Goal: Navigation & Orientation: Find specific page/section

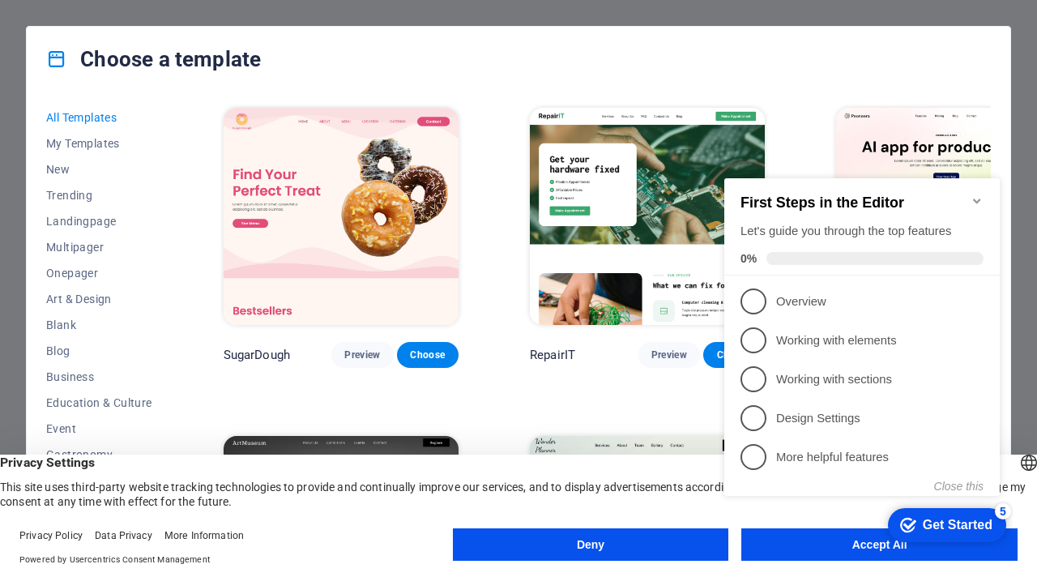
click at [691, 550] on button "Deny" at bounding box center [591, 544] width 276 height 32
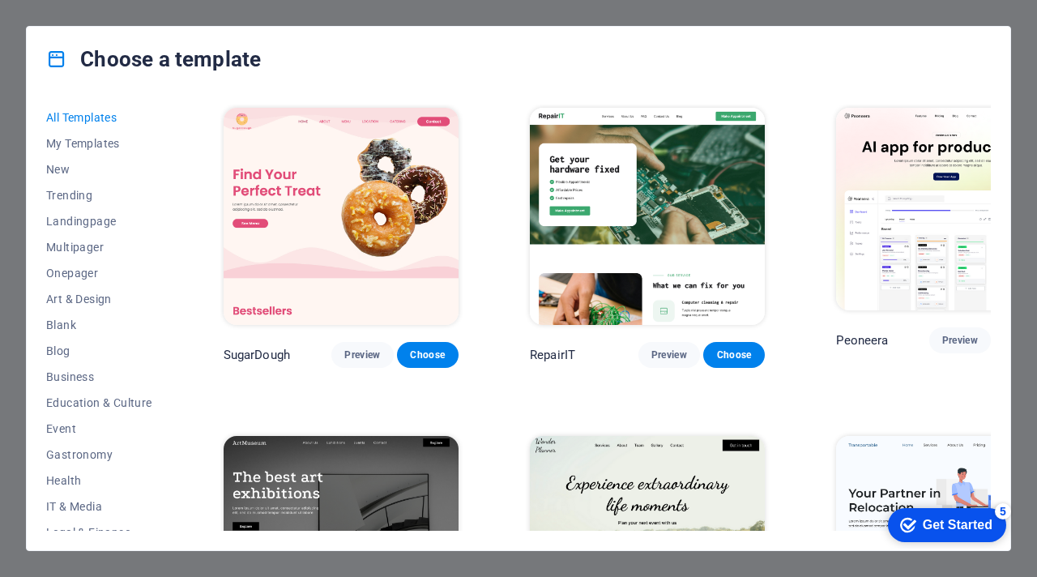
click at [931, 526] on div "Get Started" at bounding box center [957, 525] width 70 height 15
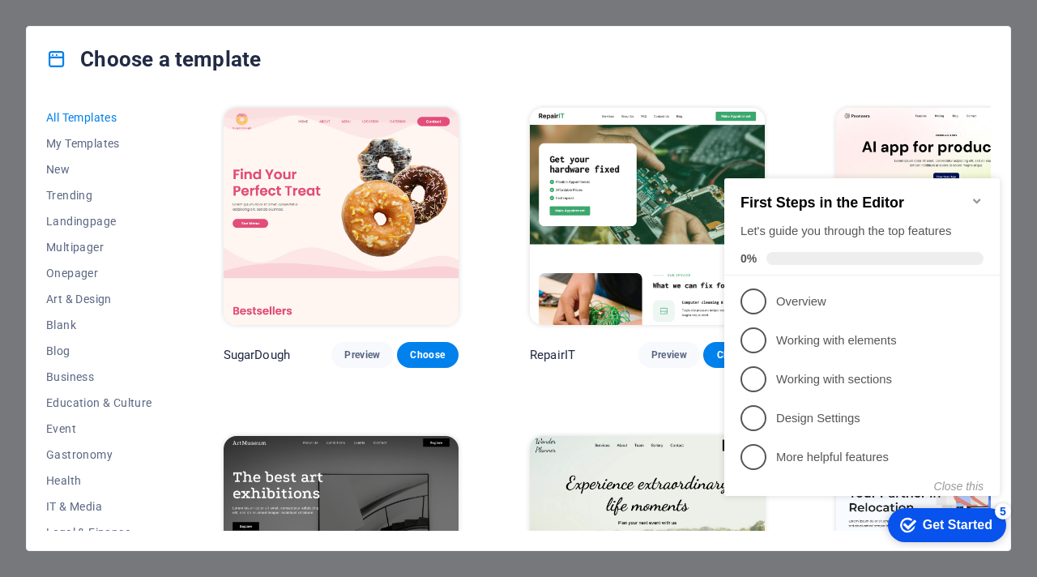
click at [973, 194] on icon "Minimize checklist" at bounding box center [976, 200] width 13 height 13
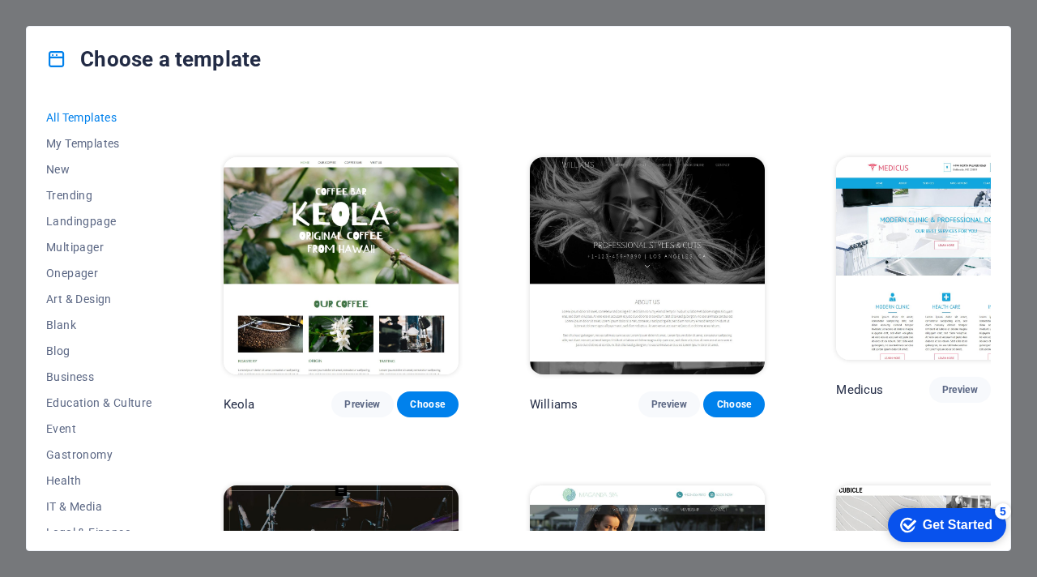
scroll to position [16436, 0]
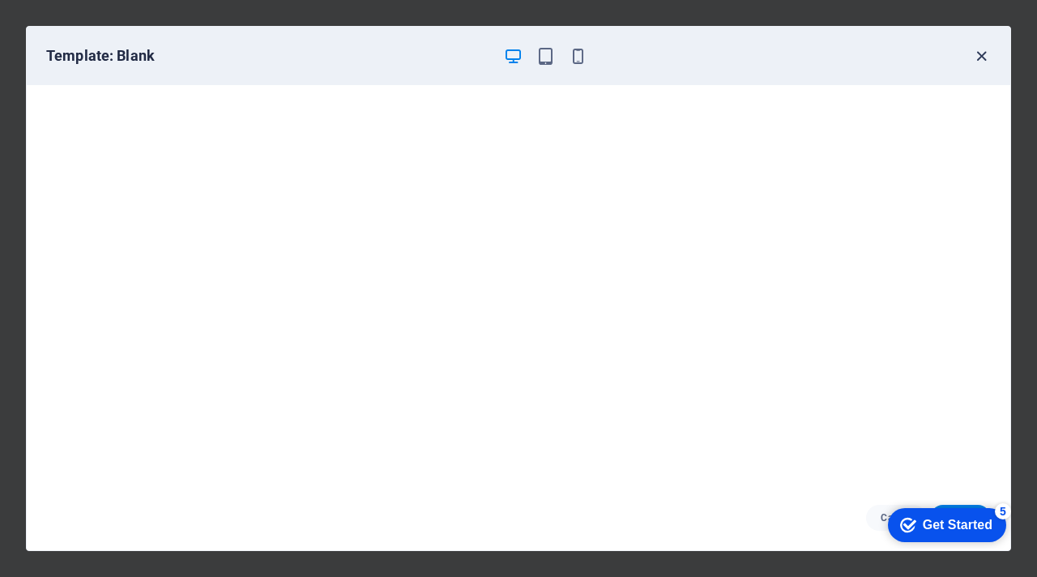
click at [981, 49] on icon "button" at bounding box center [981, 56] width 19 height 19
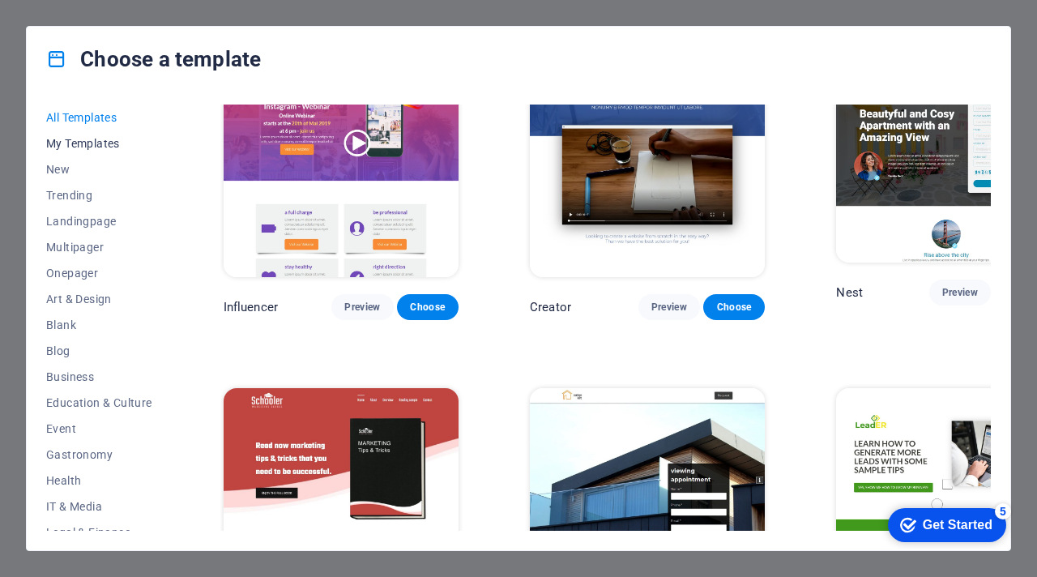
click at [95, 149] on span "My Templates" at bounding box center [99, 143] width 106 height 13
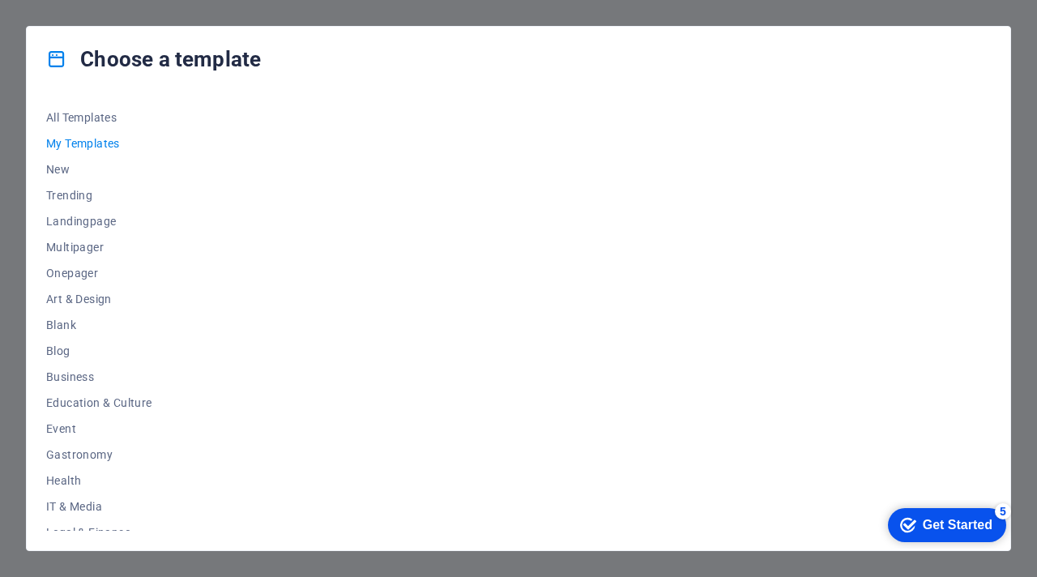
scroll to position [0, 0]
drag, startPoint x: 169, startPoint y: 173, endPoint x: 164, endPoint y: 388, distance: 214.7
click at [164, 388] on div "All Templates My Templates New Trending Landingpage Multipager Onepager Art & D…" at bounding box center [109, 317] width 126 height 426
